Goal: Task Accomplishment & Management: Complete application form

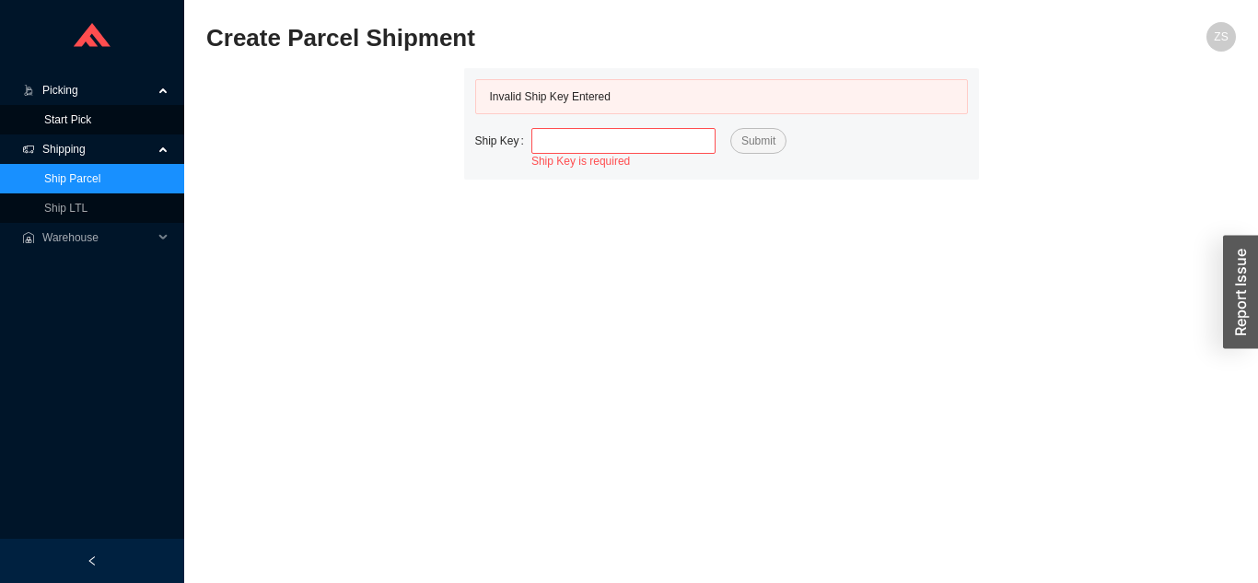
click at [80, 119] on link "Start Pick" at bounding box center [67, 119] width 47 height 13
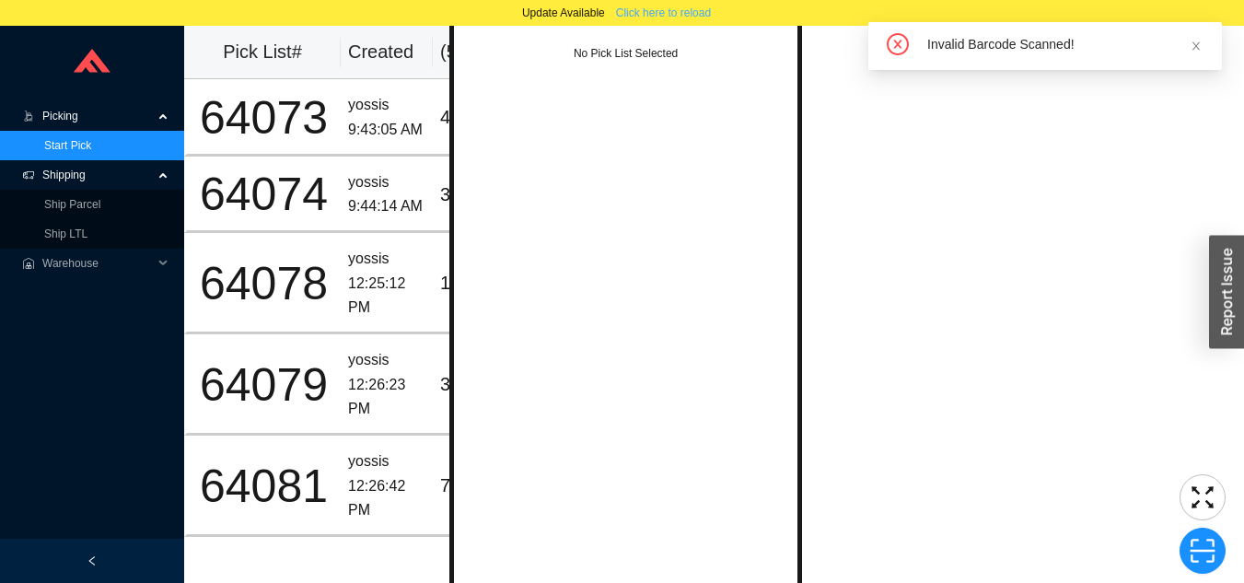
click at [707, 23] on button "Click here to reload" at bounding box center [663, 13] width 117 height 26
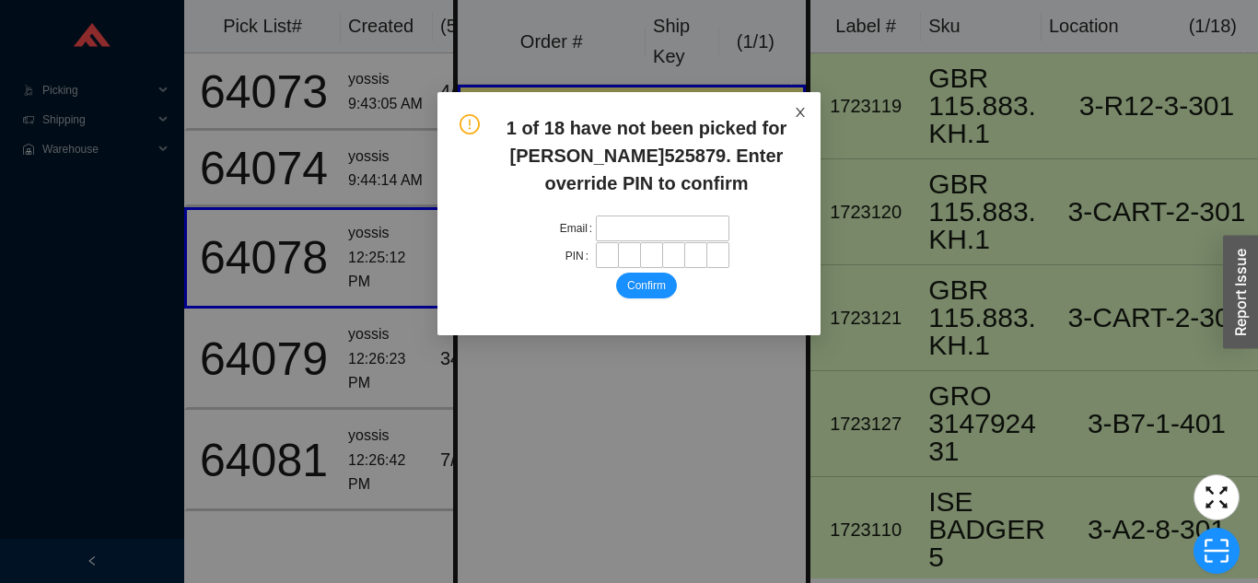
click at [798, 98] on span "Close" at bounding box center [800, 112] width 41 height 41
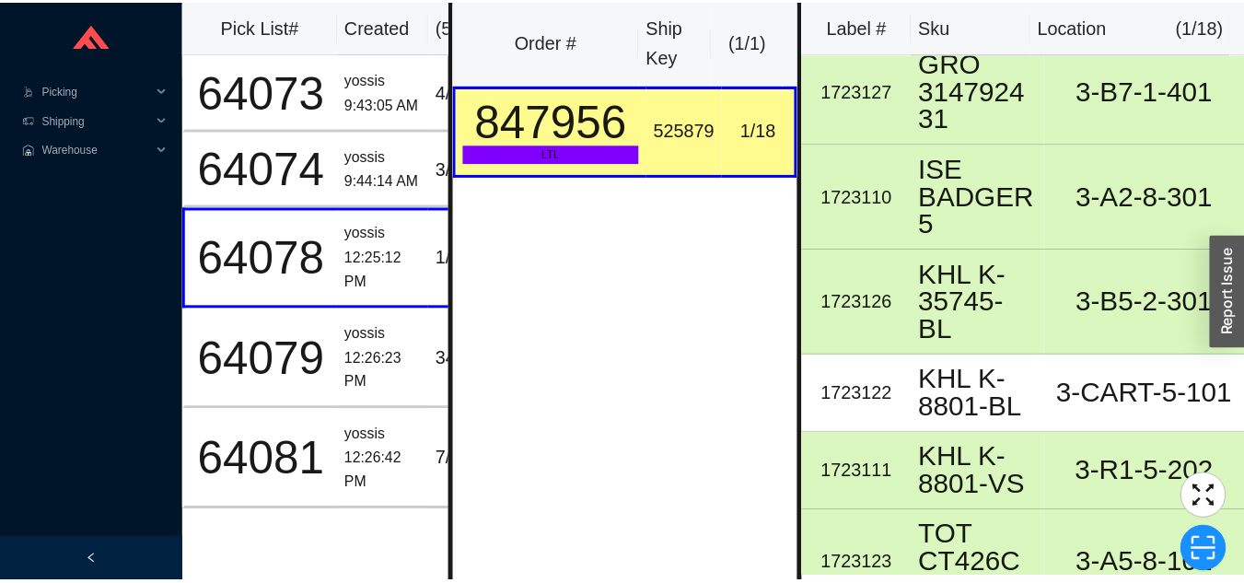
scroll to position [334, 0]
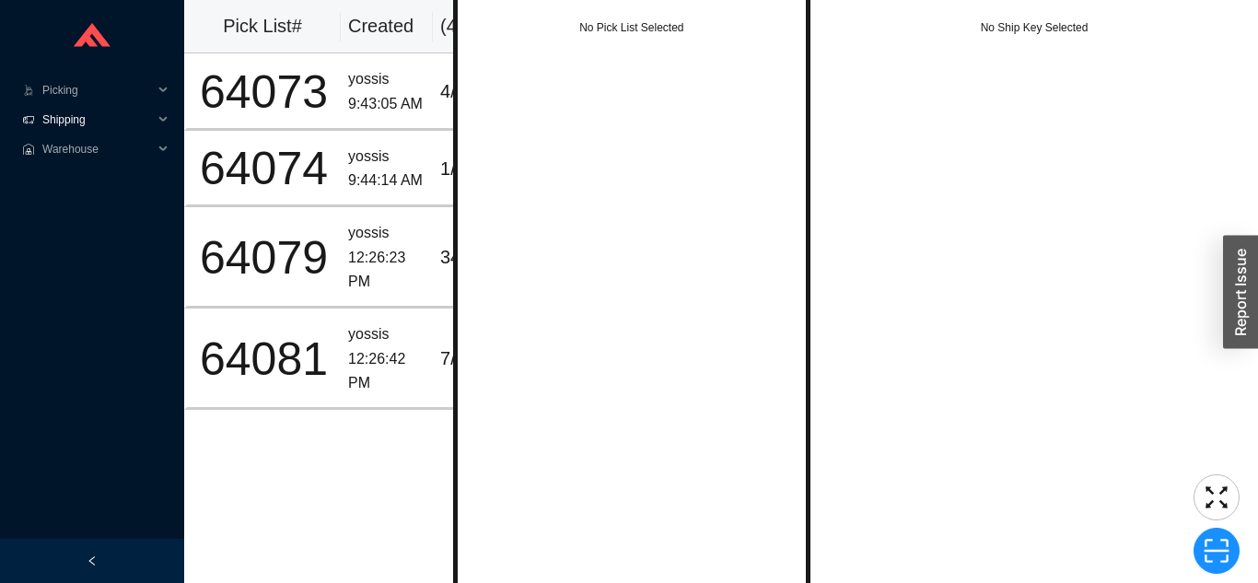
click at [92, 112] on span "Shipping" at bounding box center [97, 119] width 111 height 29
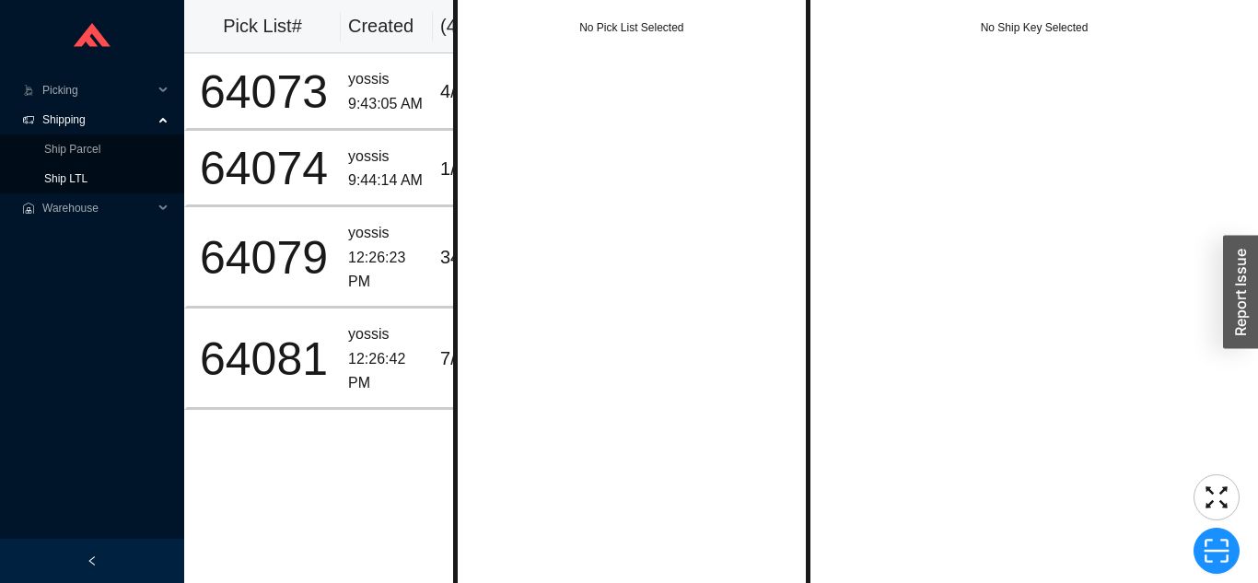
click at [82, 181] on link "Ship LTL" at bounding box center [65, 178] width 43 height 13
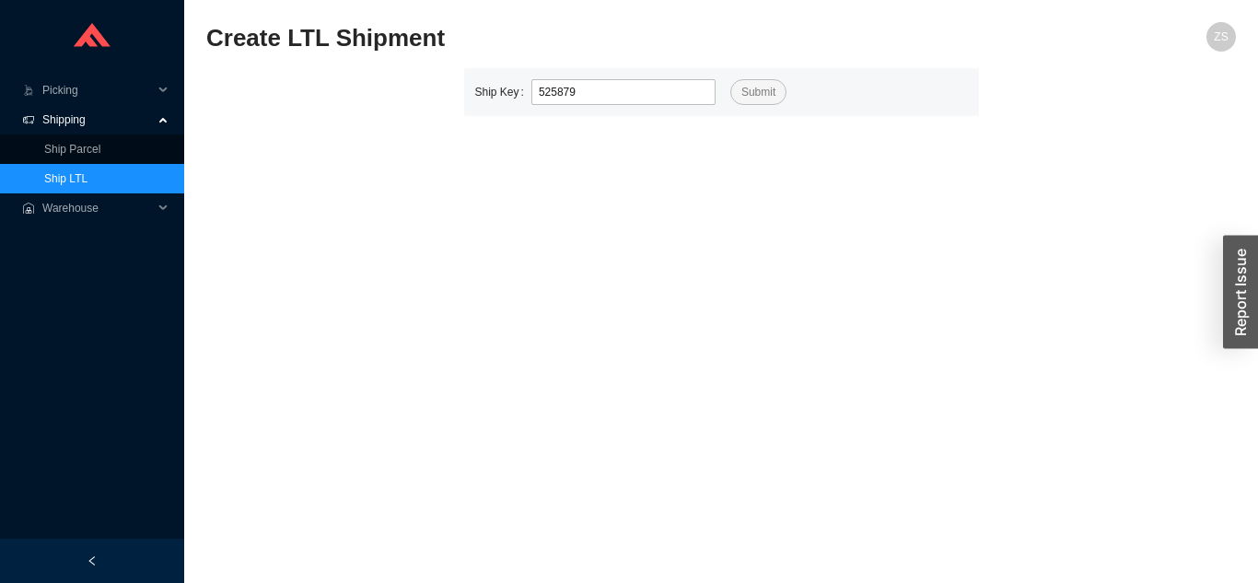
type input "525879"
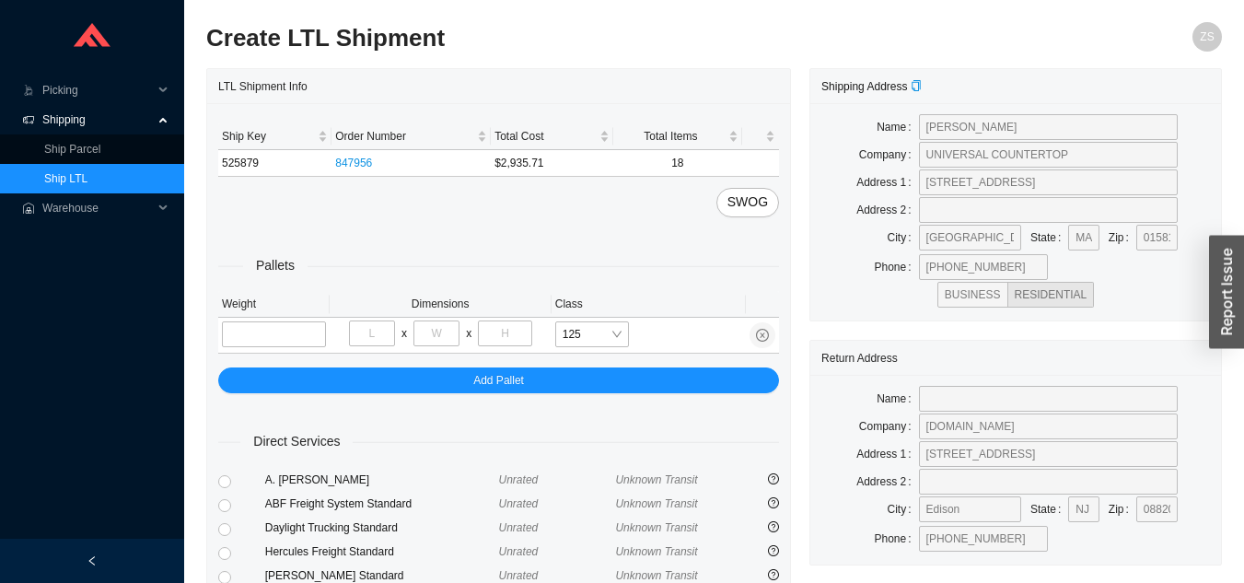
type input "2"
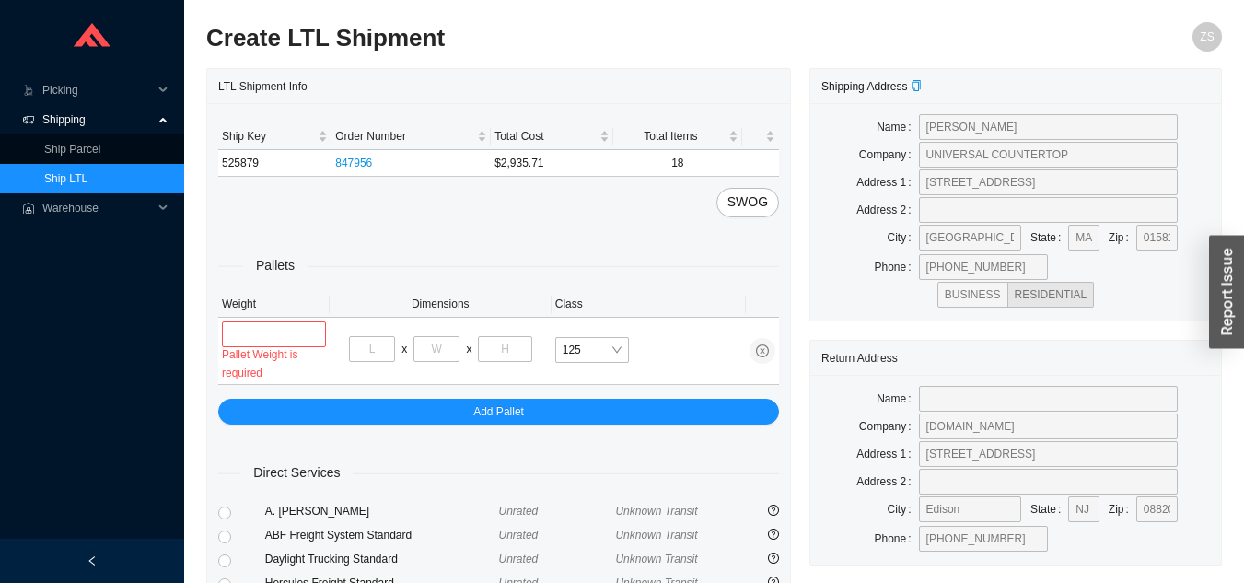
type input "2"
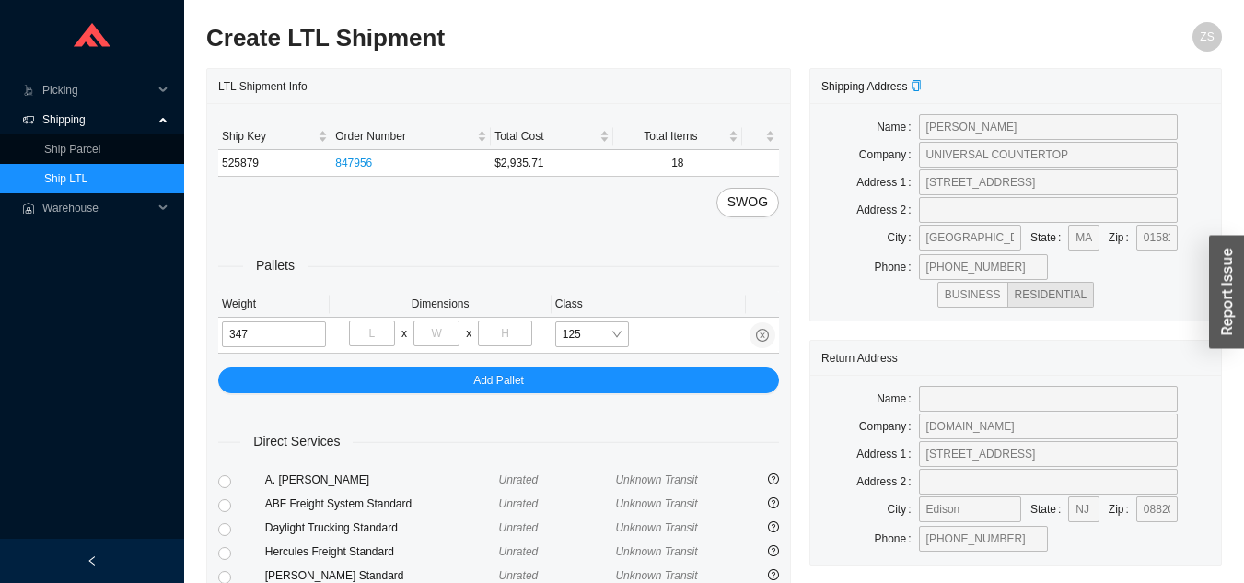
type input "347"
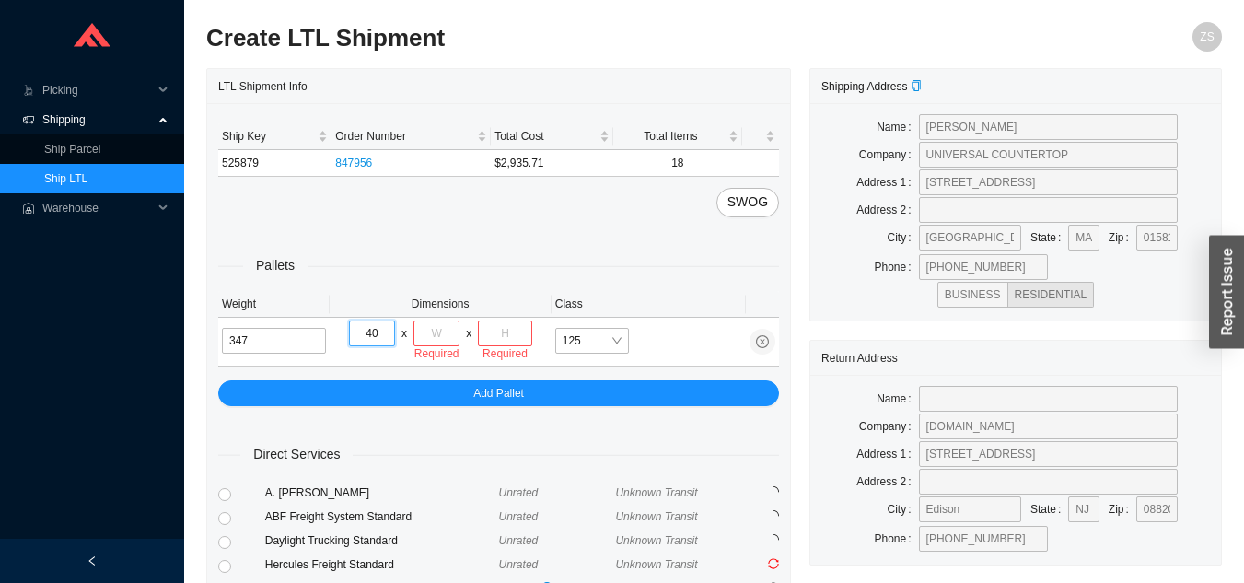
type input "40"
type input "48"
type input "32"
type input "5"
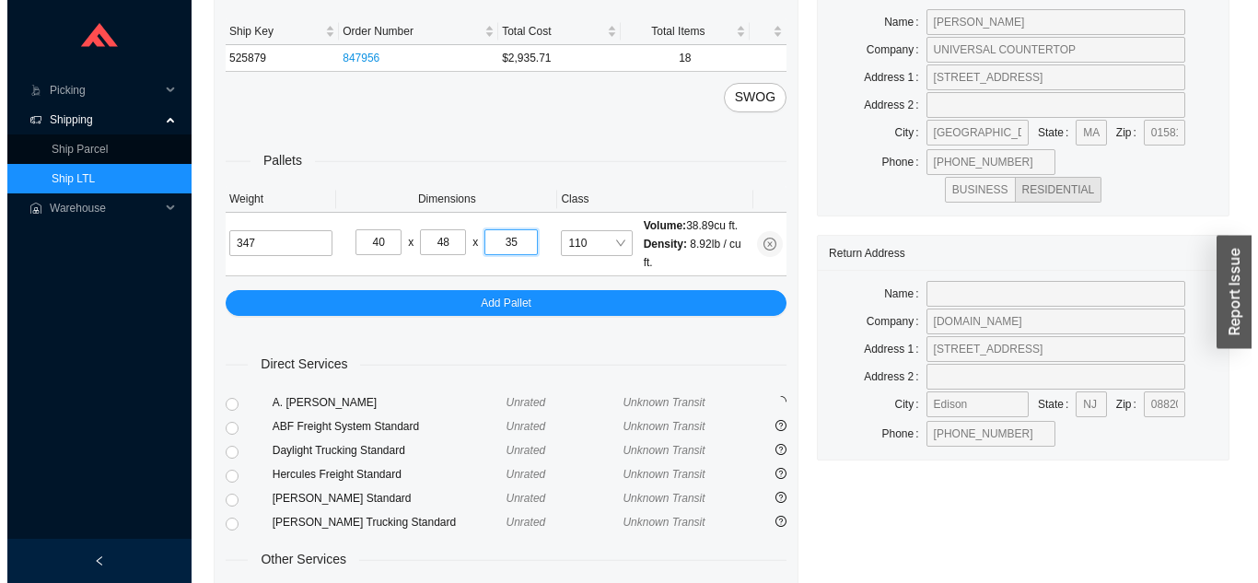
scroll to position [264, 0]
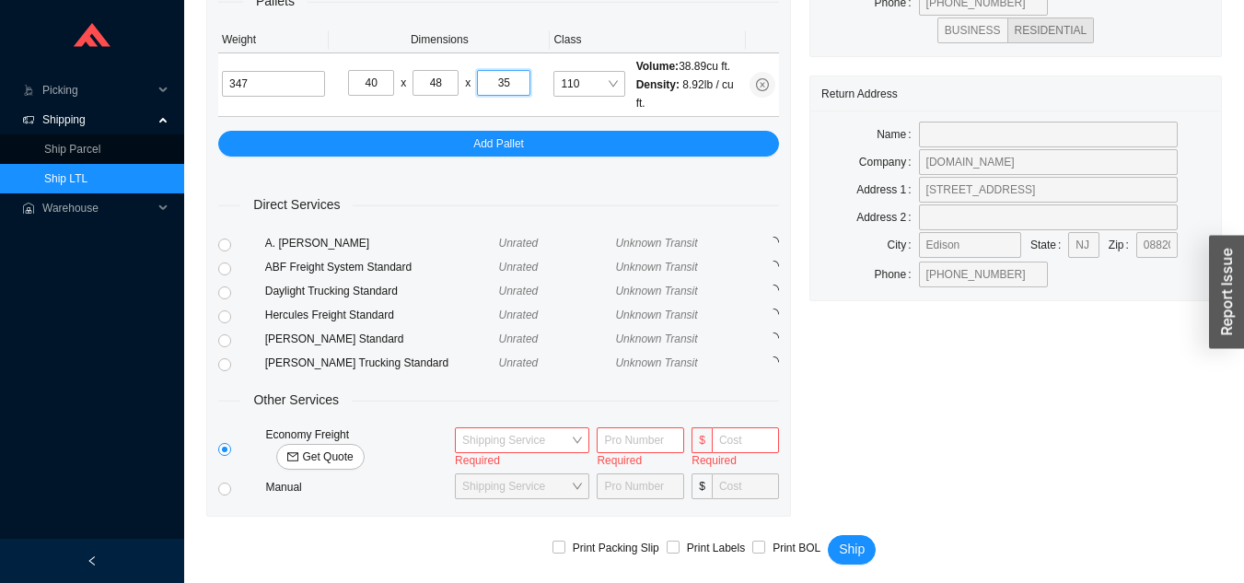
type input "35"
click at [353, 448] on span "Get Quote" at bounding box center [327, 457] width 51 height 18
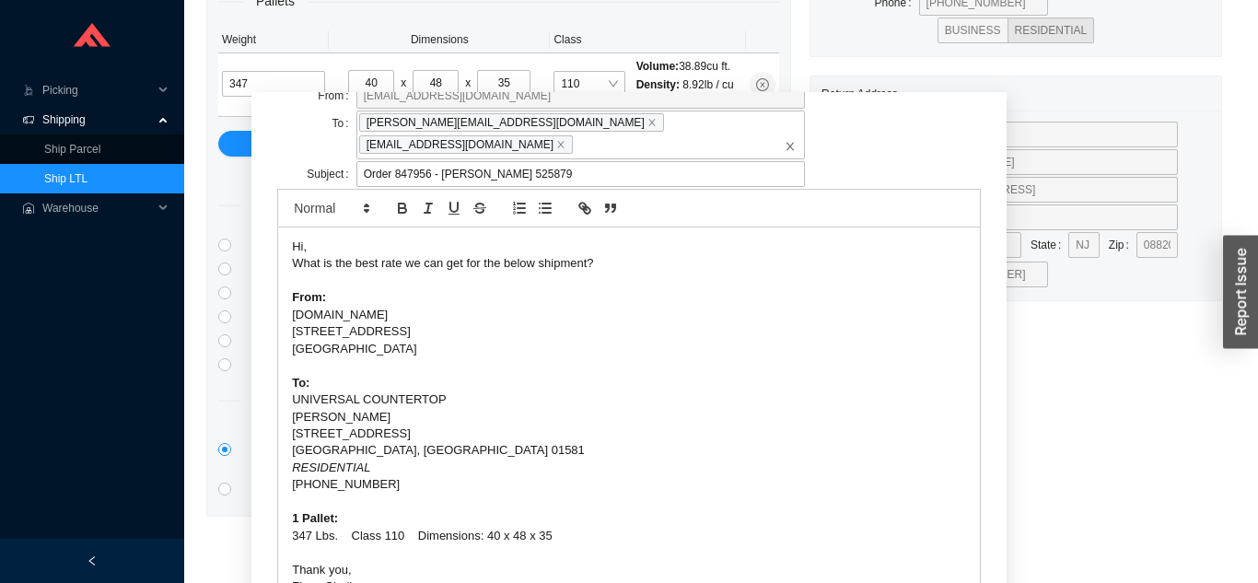
scroll to position [114, 0]
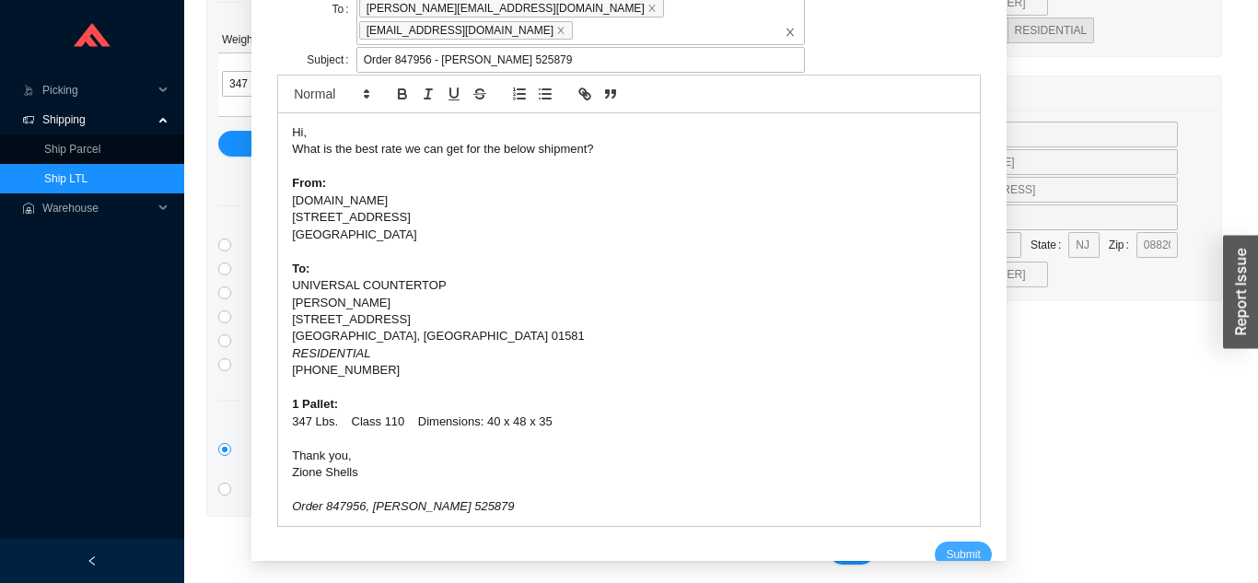
click at [946, 545] on span "Submit" at bounding box center [963, 554] width 34 height 18
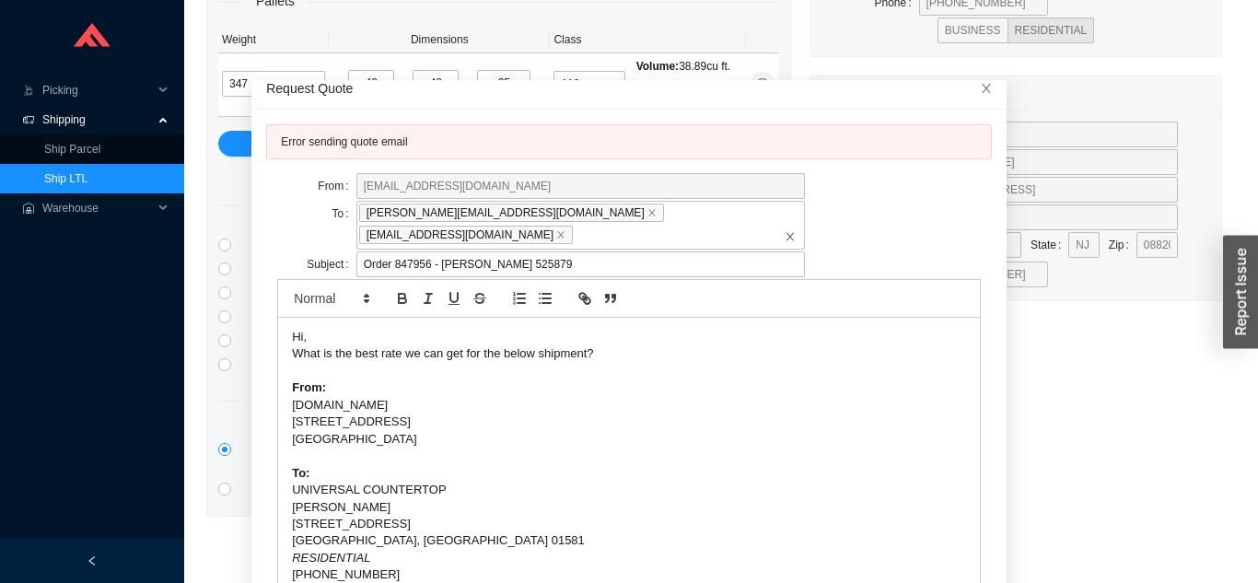
scroll to position [0, 0]
